Goal: Task Accomplishment & Management: Use online tool/utility

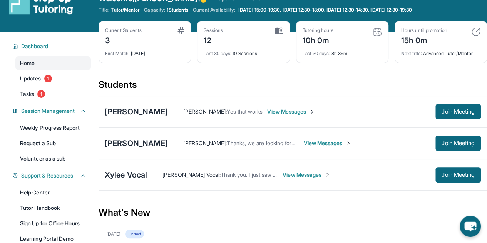
scroll to position [17, 0]
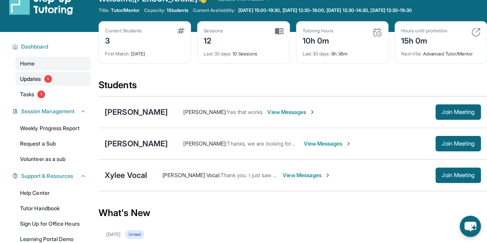
click at [65, 83] on link "Updates 1" at bounding box center [52, 79] width 75 height 14
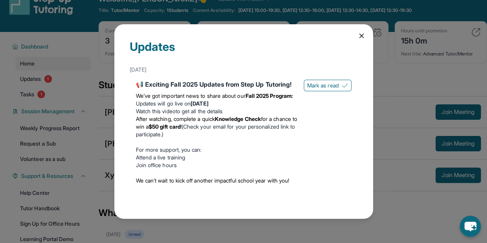
scroll to position [22, 0]
click at [362, 27] on div "Updates August 27th 📢 Exciting Fall 2025 Updates from Step Up Tutoring! We’ve g…" at bounding box center [243, 121] width 258 height 194
click at [357, 32] on icon at bounding box center [361, 36] width 8 height 8
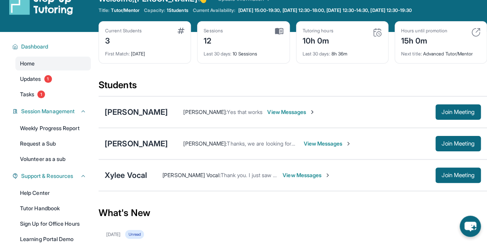
click at [69, 103] on div "Dashboard Home Updates 1 Tasks 1 Session Management Weekly Progress Report Requ…" at bounding box center [49, 157] width 98 height 251
click at [64, 99] on link "Tasks 1" at bounding box center [52, 94] width 75 height 14
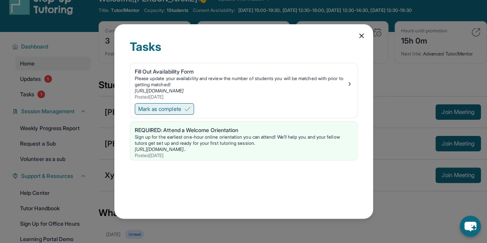
click at [188, 103] on button "Mark as complete" at bounding box center [164, 109] width 59 height 12
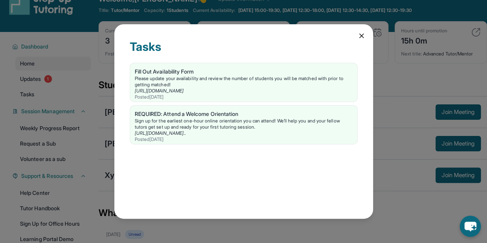
click at [362, 39] on icon at bounding box center [361, 36] width 8 height 8
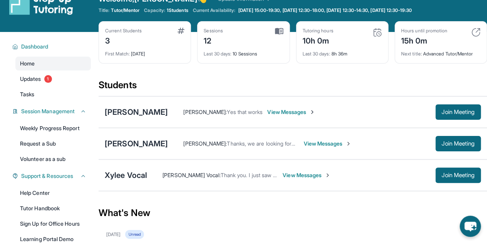
click at [49, 167] on div "Dashboard Home Updates 1 Tasks Session Management Weekly Progress Report Reques…" at bounding box center [49, 157] width 98 height 251
click at [54, 157] on link "Volunteer as a sub" at bounding box center [52, 159] width 75 height 14
